Goal: Task Accomplishment & Management: Manage account settings

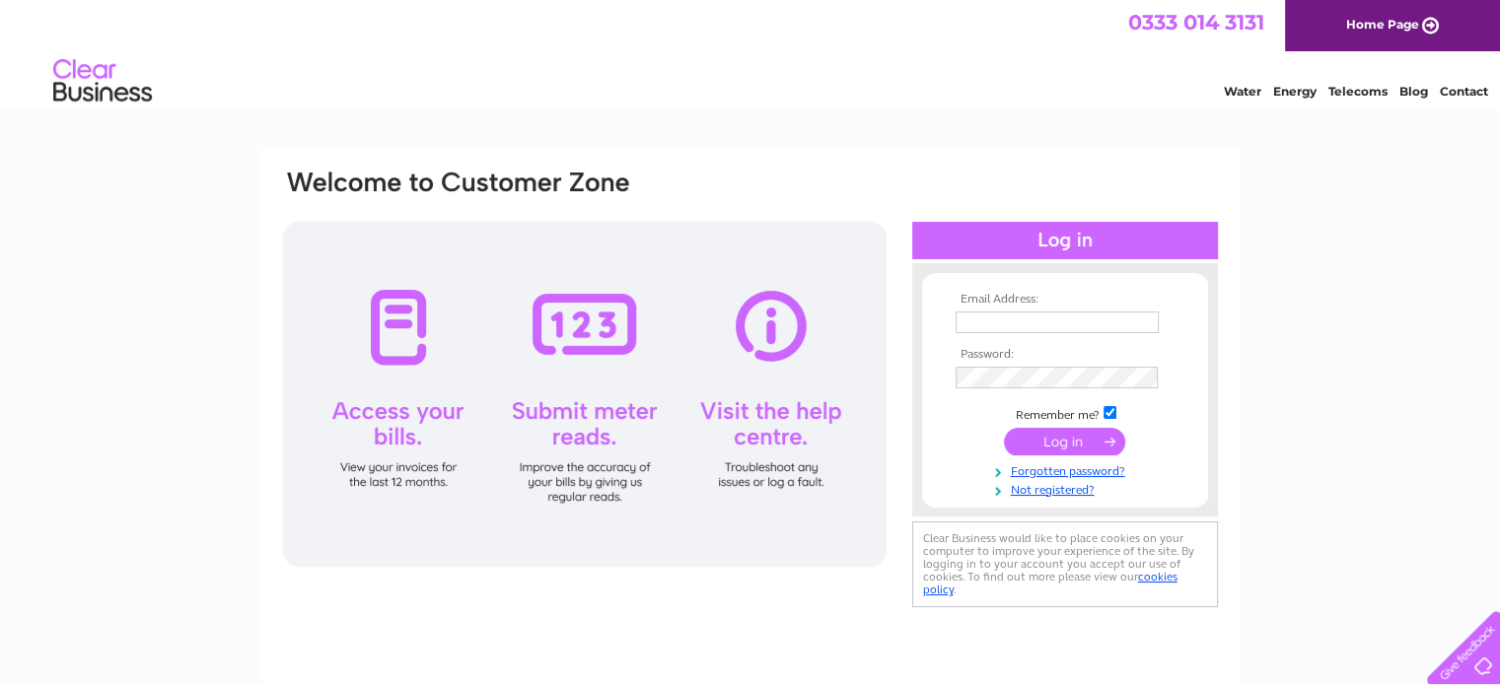
type input "info@sudawk.co.uk"
click at [1080, 443] on input "submit" at bounding box center [1064, 442] width 121 height 28
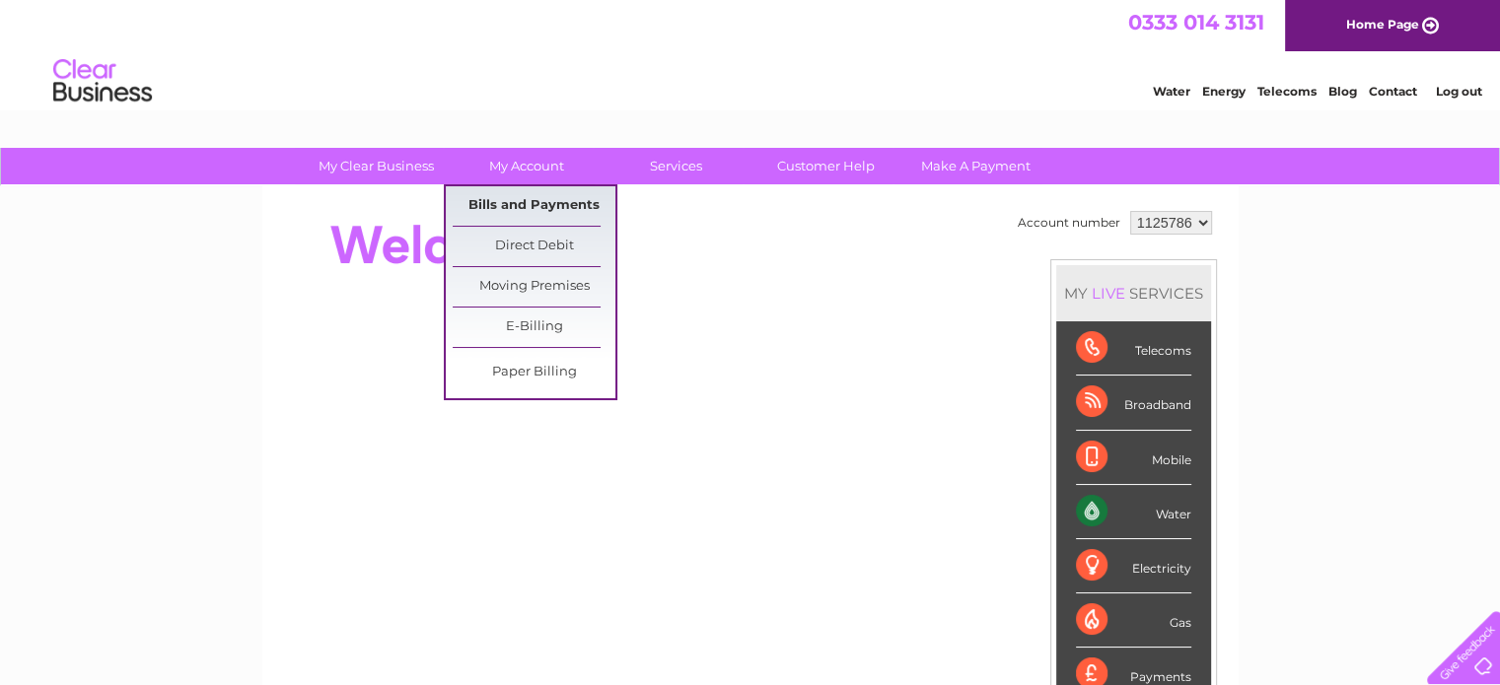
click at [568, 209] on link "Bills and Payments" at bounding box center [534, 205] width 163 height 39
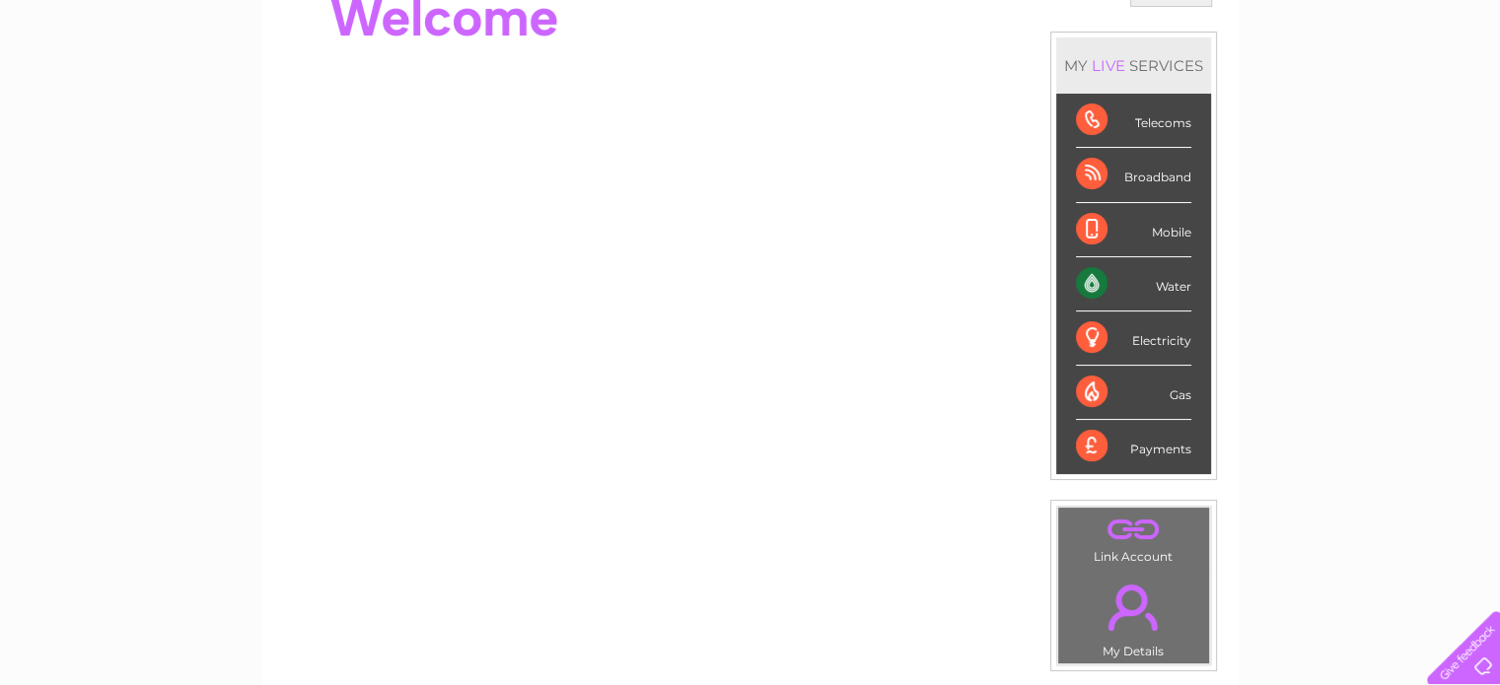
scroll to position [394, 0]
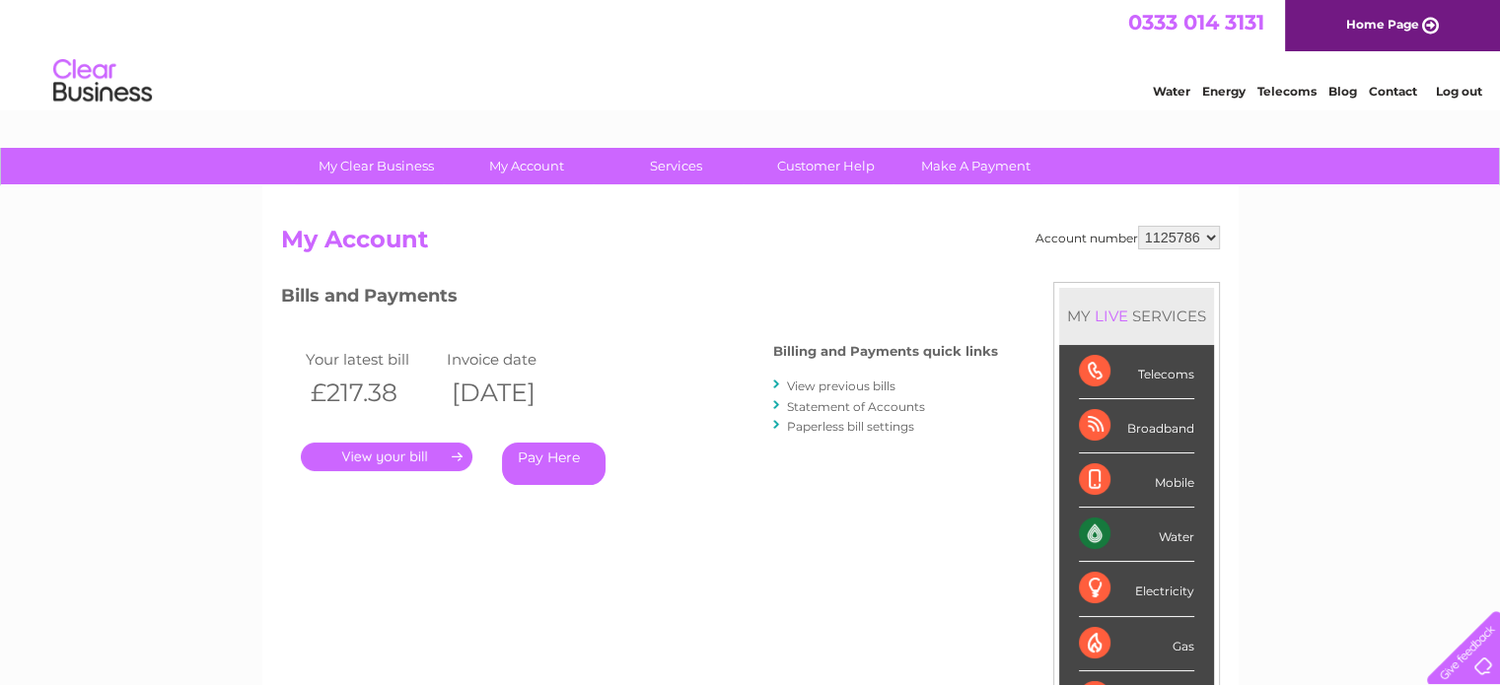
click at [453, 451] on link "." at bounding box center [387, 457] width 172 height 29
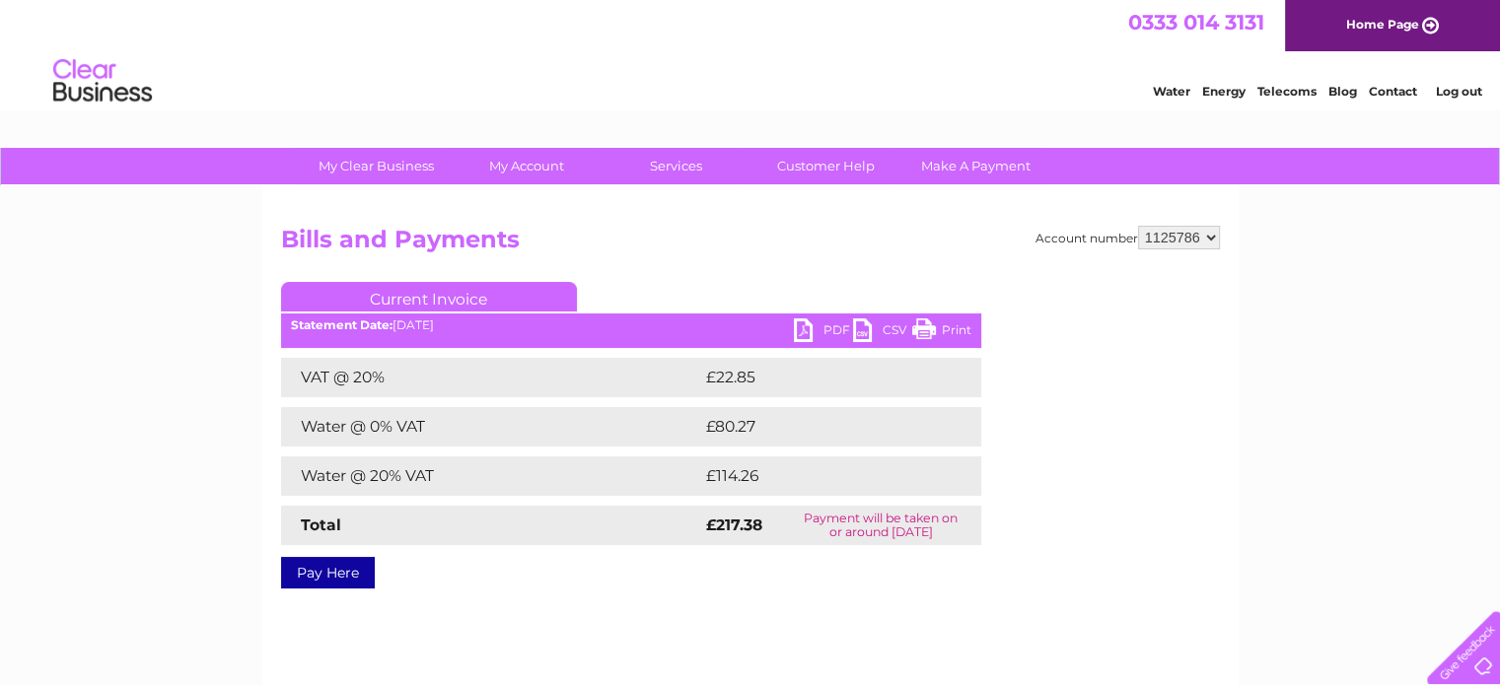
click at [805, 338] on link "PDF" at bounding box center [823, 333] width 59 height 29
click at [1461, 93] on link "Log out" at bounding box center [1458, 91] width 46 height 15
